Goal: Transaction & Acquisition: Purchase product/service

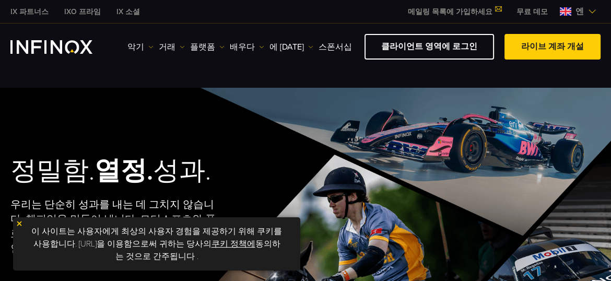
click at [19, 222] on img at bounding box center [19, 223] width 7 height 7
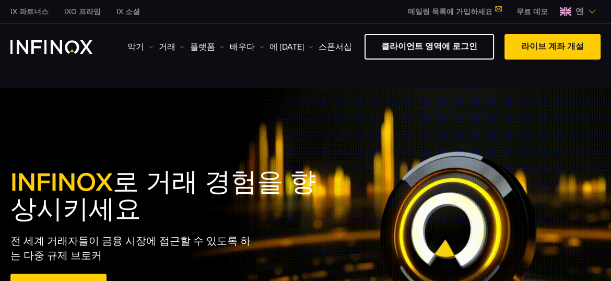
click at [568, 43] on link "라이브 계좌 개설" at bounding box center [553, 47] width 96 height 26
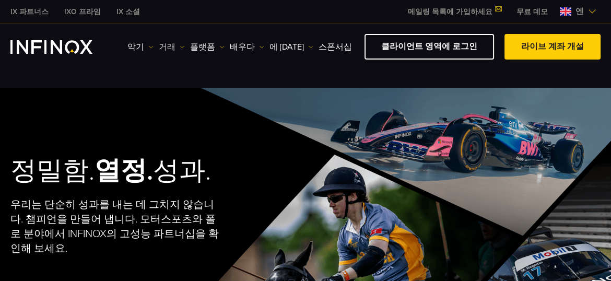
click at [170, 48] on font "거래" at bounding box center [167, 47] width 17 height 10
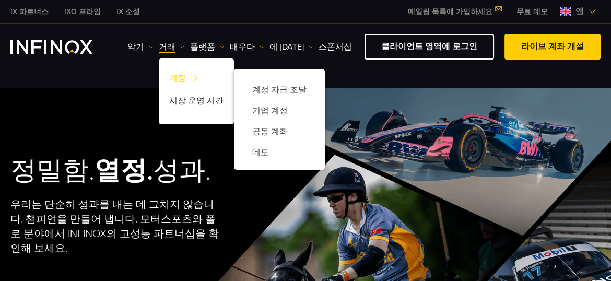
click at [174, 76] on font "계정" at bounding box center [177, 78] width 17 height 10
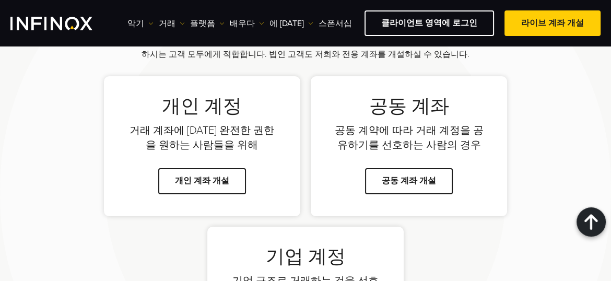
scroll to position [752, 0]
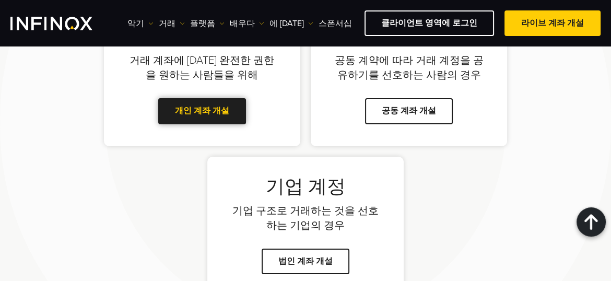
click at [200, 113] on font "개인 계좌 개설" at bounding box center [202, 111] width 54 height 10
